Goal: Check status: Check status

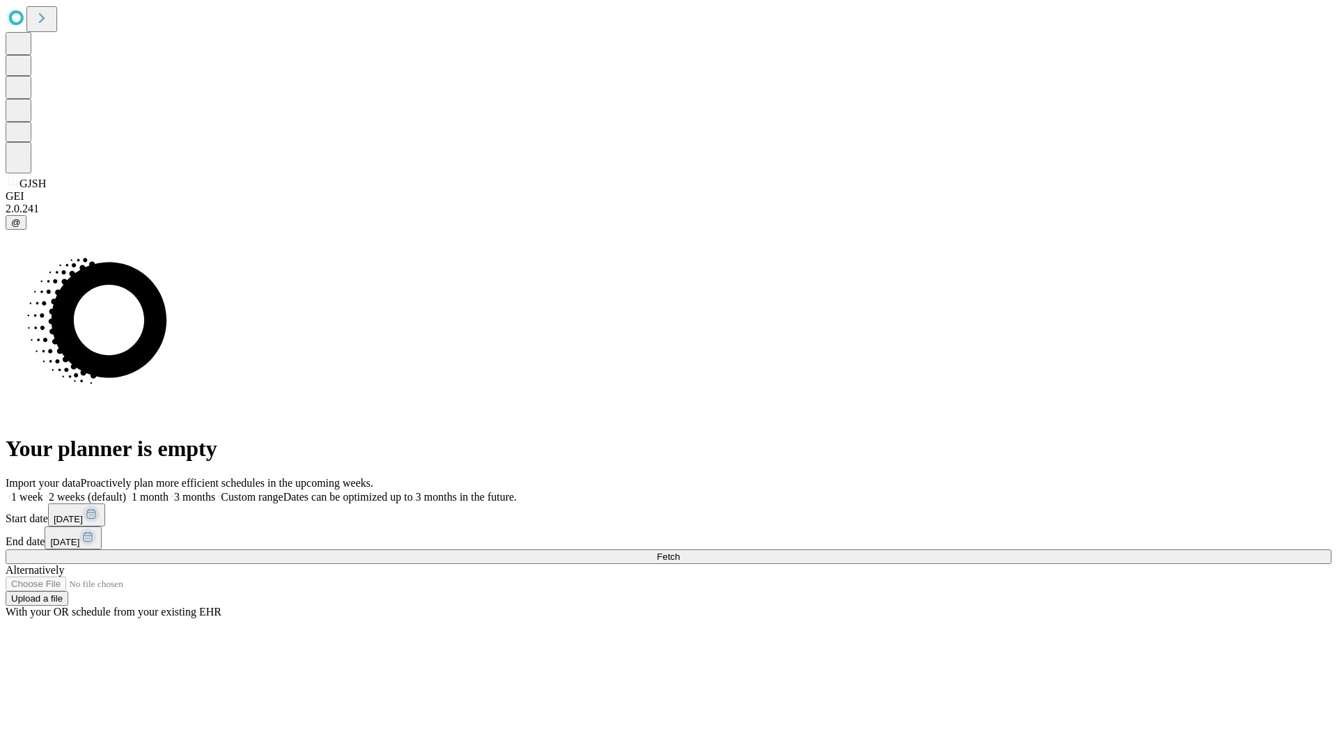
click at [680, 552] on span "Fetch" at bounding box center [668, 557] width 23 height 10
